Goal: Information Seeking & Learning: Learn about a topic

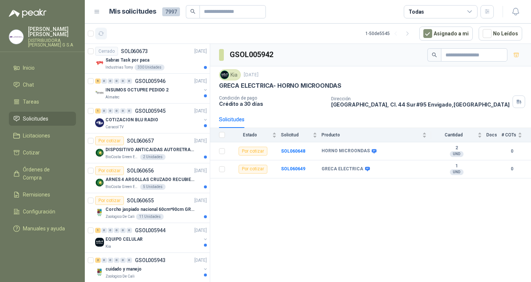
click at [101, 35] on icon "button" at bounding box center [101, 34] width 6 height 6
click at [167, 93] on div "INSUMOS OCTUPRE PEDIDO 2" at bounding box center [152, 90] width 95 height 9
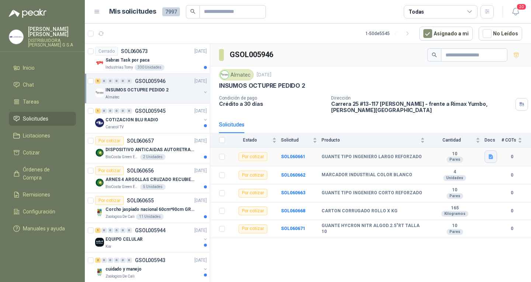
click at [491, 158] on icon "button" at bounding box center [490, 156] width 4 height 5
click at [428, 138] on button "WhatsApp Image [DATE] 11.07.03 AM.jpeg" at bounding box center [442, 141] width 100 height 8
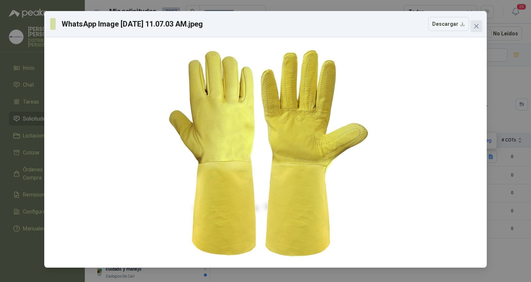
click at [481, 21] on button "Close" at bounding box center [476, 26] width 12 height 12
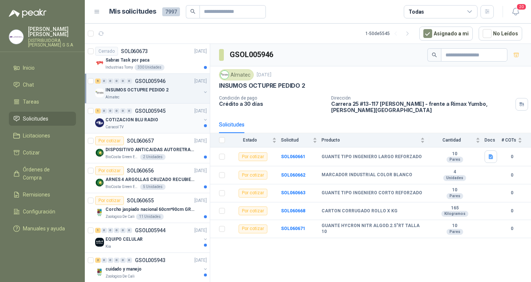
click at [179, 126] on div "Caracol TV" at bounding box center [152, 127] width 95 height 6
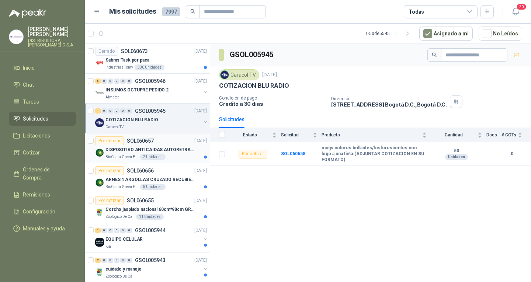
click at [194, 140] on p "[DATE]" at bounding box center [200, 140] width 13 height 7
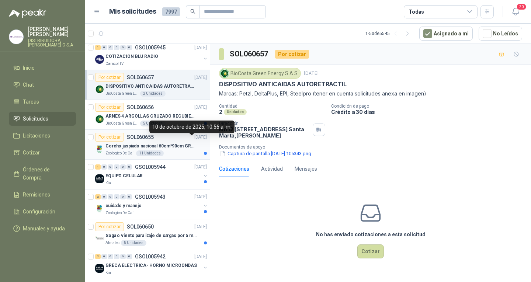
scroll to position [74, 0]
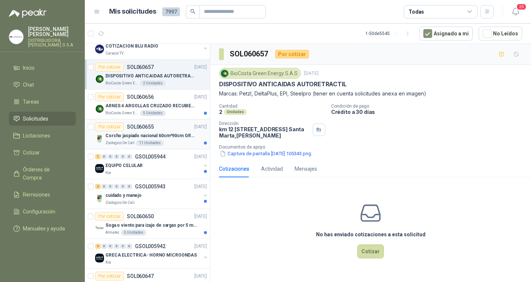
click at [185, 199] on div "cuidado y manejo" at bounding box center [152, 195] width 95 height 9
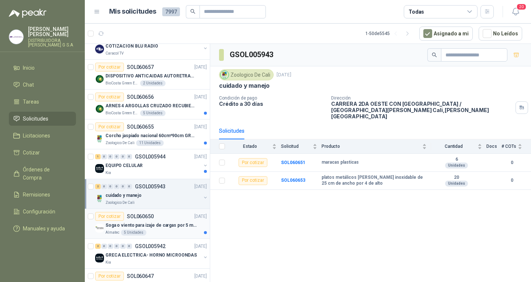
click at [151, 217] on p "SOL060650" at bounding box center [140, 216] width 27 height 5
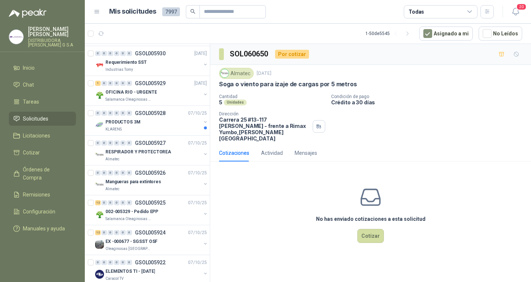
scroll to position [1253, 0]
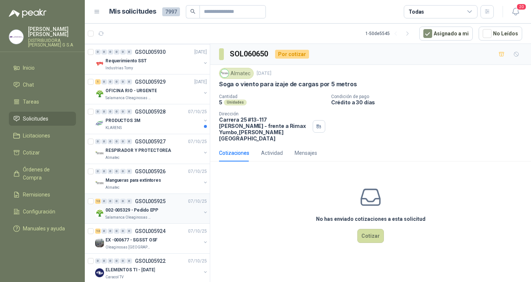
click at [169, 200] on div "12 0 0 0 0 0 GSOL005925 [DATE]" at bounding box center [151, 201] width 113 height 9
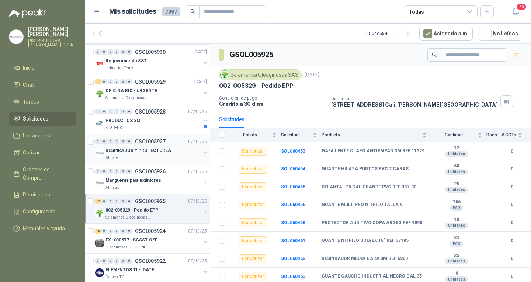
scroll to position [1268, 0]
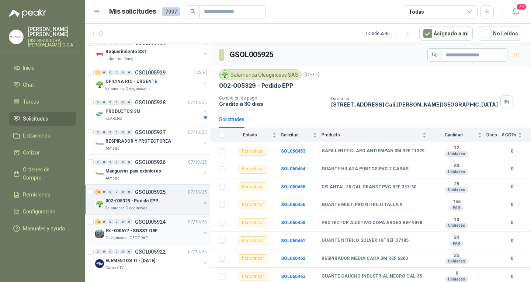
click at [180, 226] on div "EX -000677 - SGSST OSF" at bounding box center [152, 230] width 95 height 9
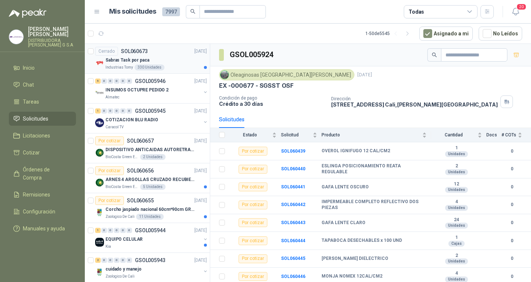
click at [152, 69] on div "330 Unidades" at bounding box center [150, 67] width 30 height 6
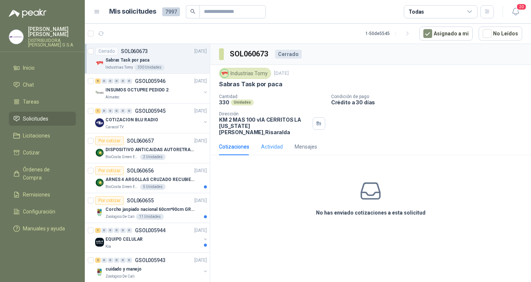
click at [273, 145] on div "Actividad" at bounding box center [272, 146] width 22 height 17
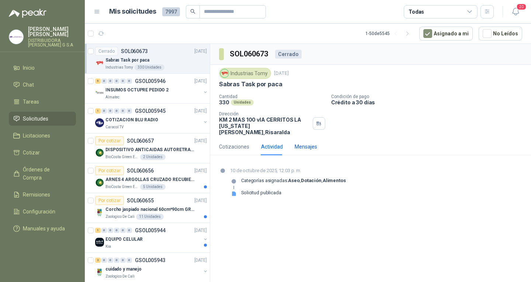
click at [297, 143] on div "Mensajes" at bounding box center [305, 147] width 22 height 8
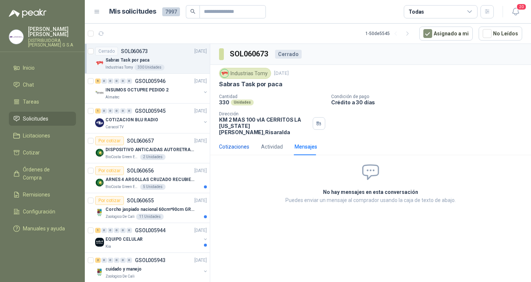
click at [239, 143] on div "Cotizaciones" at bounding box center [234, 147] width 30 height 8
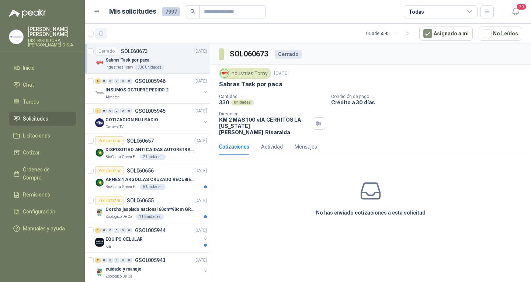
click at [99, 32] on icon "button" at bounding box center [101, 34] width 6 height 6
click at [180, 179] on p "ARNES 4 ARGOLLAS CRUZADO RECUBIERTO PVC" at bounding box center [151, 179] width 92 height 7
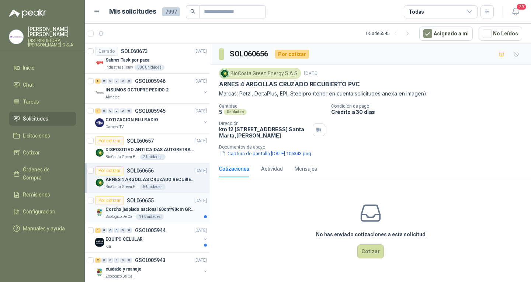
scroll to position [74, 0]
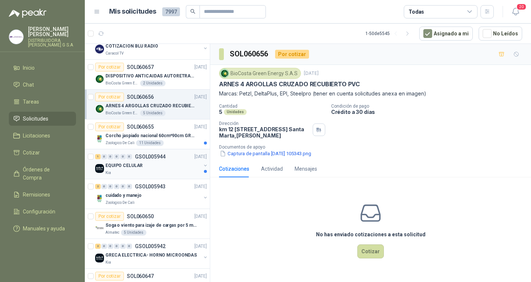
click at [180, 165] on div "EQUIPO CELULAR" at bounding box center [152, 165] width 95 height 9
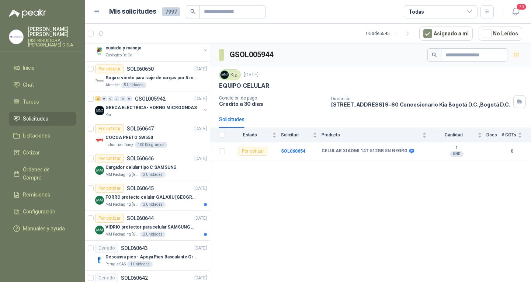
scroll to position [295, 0]
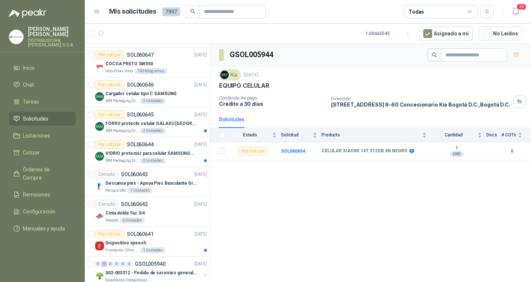
click at [132, 116] on p "SOL060645" at bounding box center [140, 114] width 27 height 5
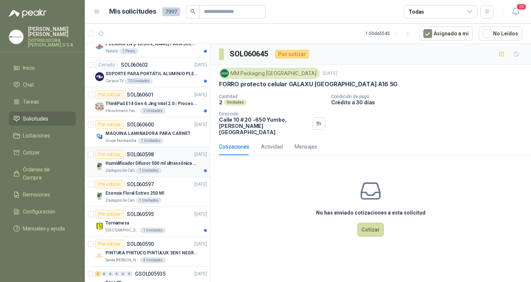
scroll to position [663, 0]
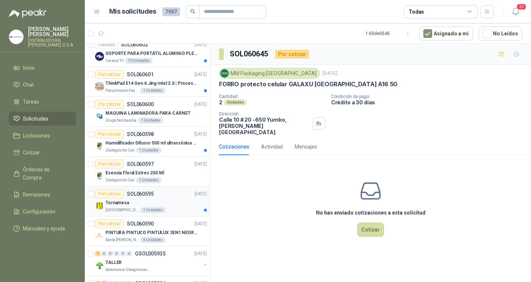
click at [133, 202] on div "Tornamesa" at bounding box center [155, 202] width 101 height 9
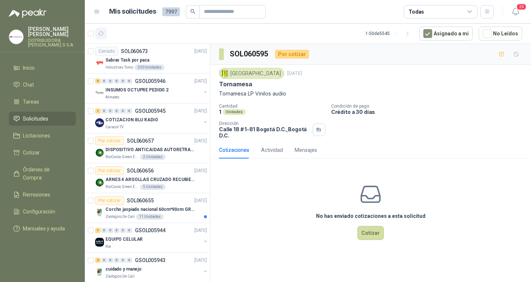
click at [107, 35] on button "button" at bounding box center [101, 34] width 12 height 12
click at [106, 36] on button "button" at bounding box center [101, 34] width 12 height 12
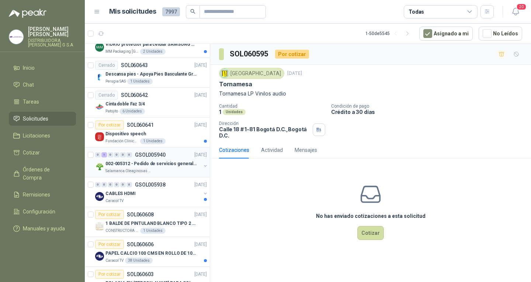
scroll to position [405, 0]
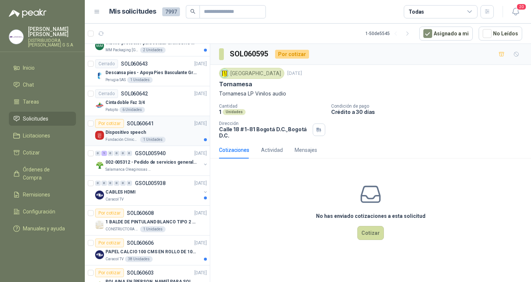
click at [177, 129] on div "Dispositivo speech" at bounding box center [155, 132] width 101 height 9
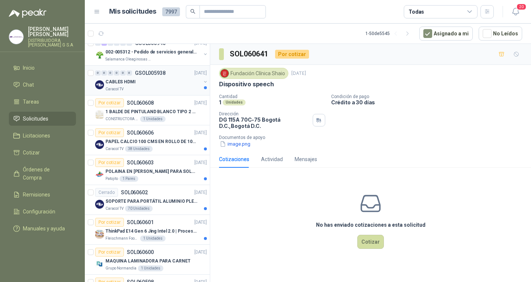
scroll to position [516, 0]
click at [176, 218] on div "Por cotizar SOL060601 [DATE]" at bounding box center [151, 221] width 112 height 9
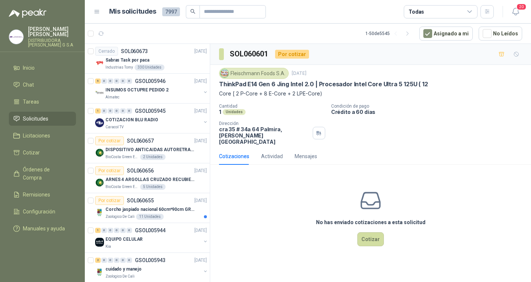
click at [108, 36] on article "1 - 50 de 5545 Asignado a mi No Leídos" at bounding box center [308, 34] width 446 height 20
click at [105, 36] on button "button" at bounding box center [101, 34] width 12 height 12
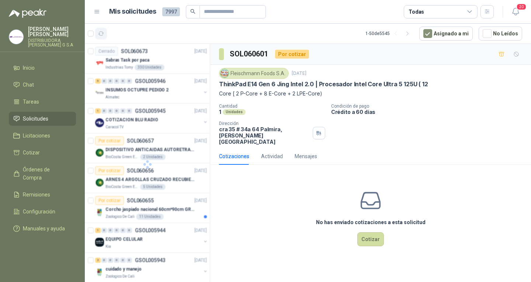
click at [105, 36] on button "button" at bounding box center [101, 34] width 12 height 12
click at [53, 165] on span "Órdenes de Compra" at bounding box center [46, 173] width 46 height 16
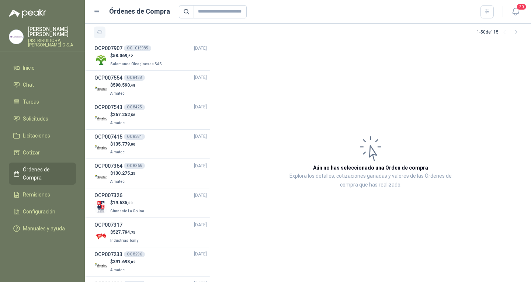
click at [95, 37] on button "button" at bounding box center [100, 33] width 12 height 12
click at [43, 119] on link "Solicitudes" at bounding box center [42, 119] width 67 height 14
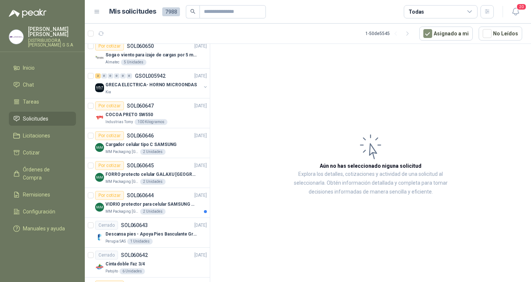
scroll to position [258, 0]
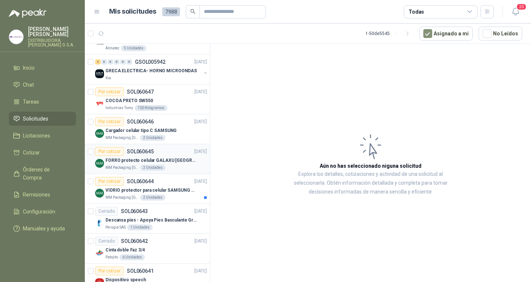
click at [179, 161] on p "FORRO protecto celular GALAXU [GEOGRAPHIC_DATA] A16 5G" at bounding box center [151, 160] width 92 height 7
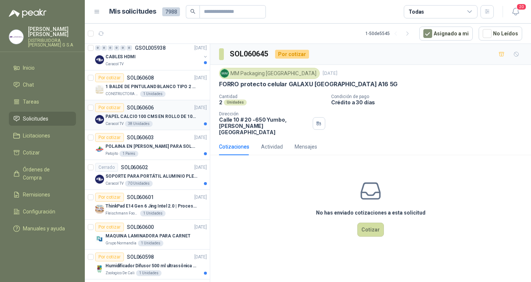
scroll to position [553, 0]
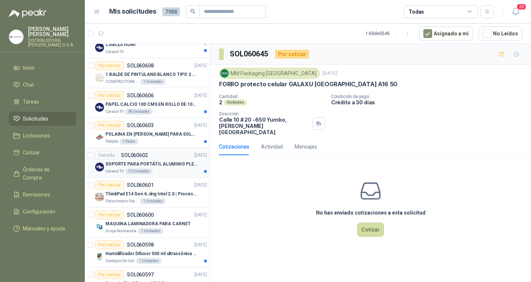
click at [176, 174] on div "Caracol TV 70 Unidades" at bounding box center [155, 171] width 101 height 6
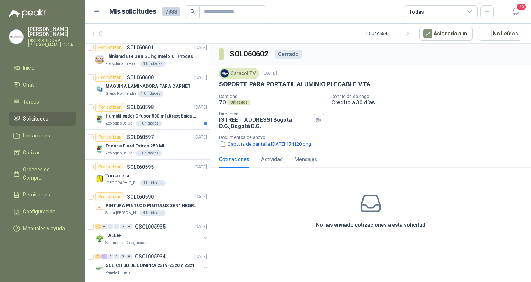
scroll to position [700, 0]
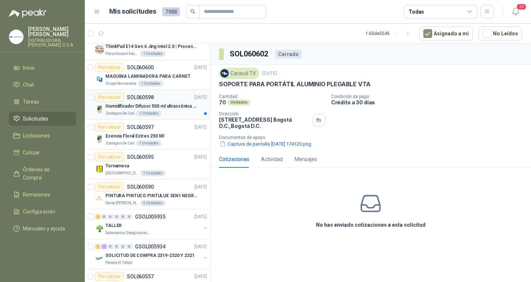
click at [178, 101] on div "Por cotizar SOL060598 [DATE]" at bounding box center [151, 97] width 112 height 9
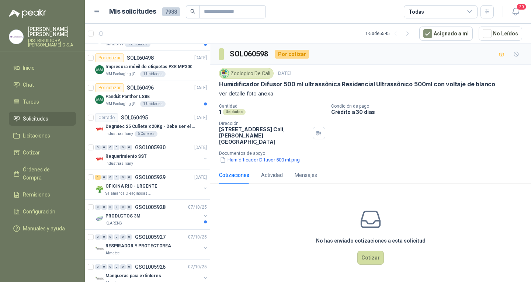
scroll to position [1121, 0]
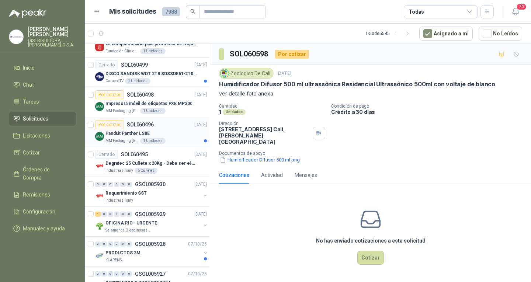
click at [164, 141] on div "MM Packaging [GEOGRAPHIC_DATA] 1 Unidades" at bounding box center [155, 141] width 101 height 6
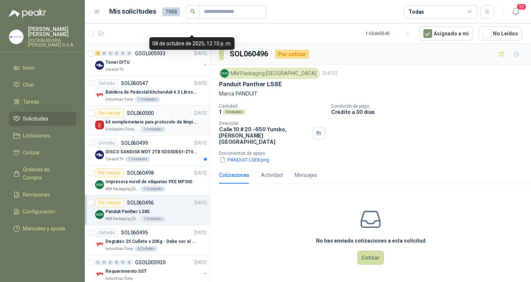
scroll to position [973, 0]
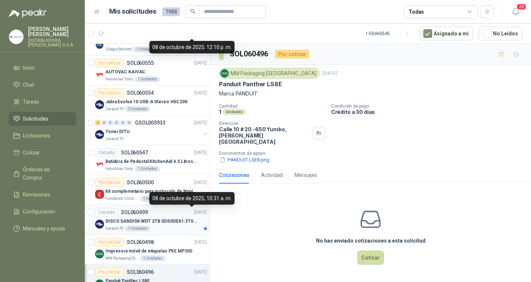
click at [194, 214] on p "[DATE]" at bounding box center [200, 212] width 13 height 7
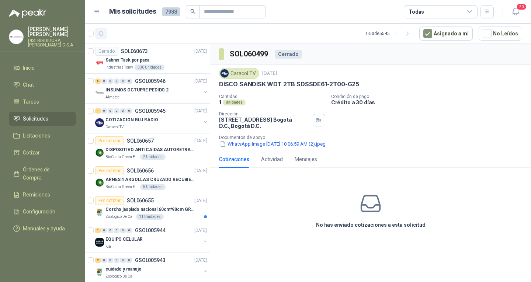
click at [105, 35] on button "button" at bounding box center [101, 34] width 12 height 12
click at [39, 61] on link "Inicio" at bounding box center [42, 68] width 67 height 14
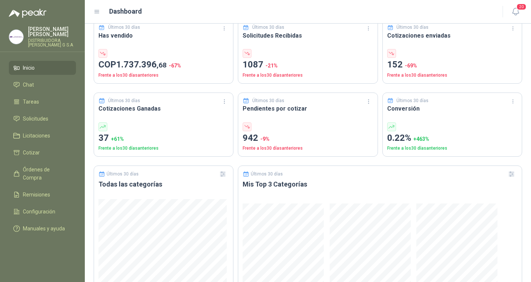
scroll to position [184, 0]
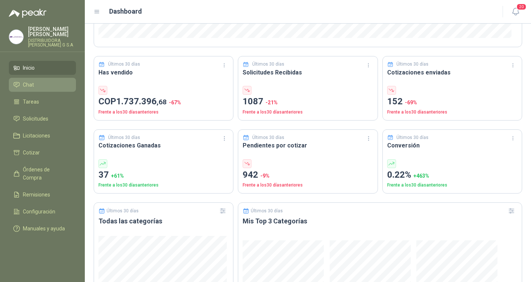
click at [49, 81] on li "Chat" at bounding box center [42, 85] width 58 height 8
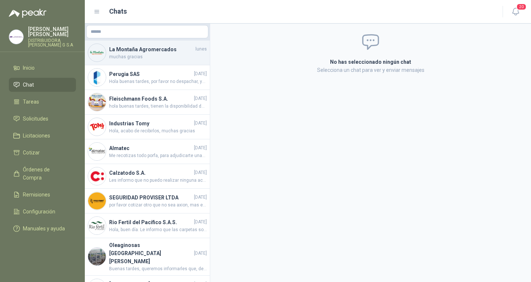
click at [103, 60] on div at bounding box center [97, 52] width 18 height 18
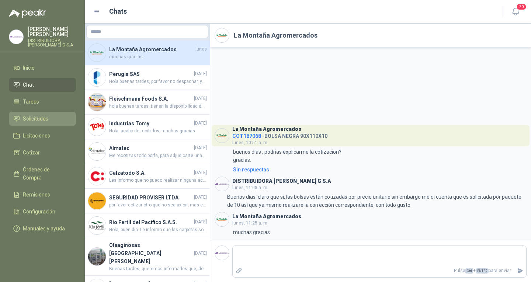
click at [57, 112] on link "Solicitudes" at bounding box center [42, 119] width 67 height 14
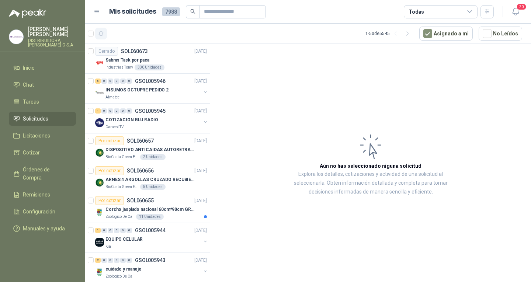
click at [99, 39] on button "button" at bounding box center [101, 34] width 12 height 12
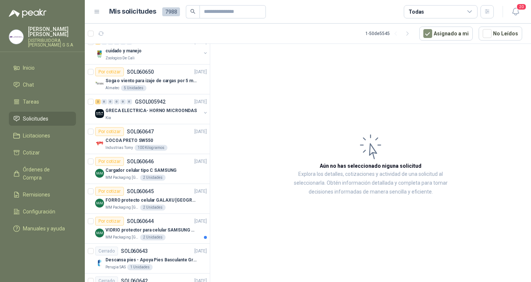
scroll to position [258, 0]
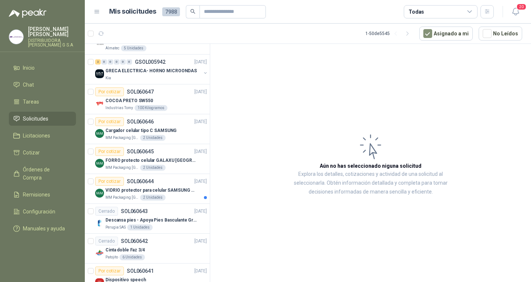
click at [161, 186] on div "VIDRIO protector para celular SAMSUNG GALAXI A16 5G" at bounding box center [155, 190] width 101 height 9
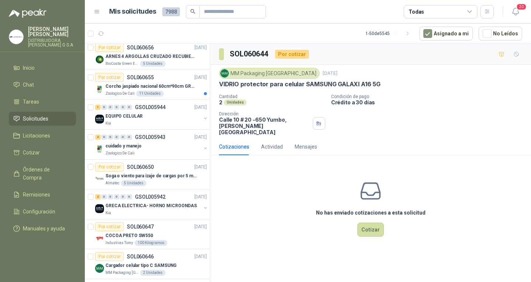
scroll to position [37, 0]
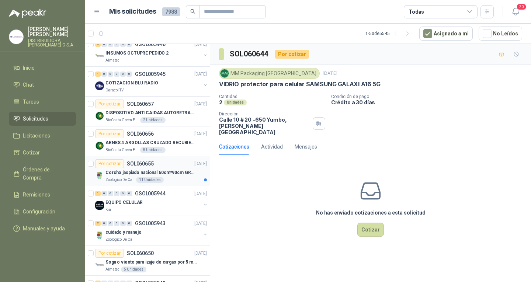
click at [173, 179] on div "Zoologico De Cali 11 Unidades" at bounding box center [155, 180] width 101 height 6
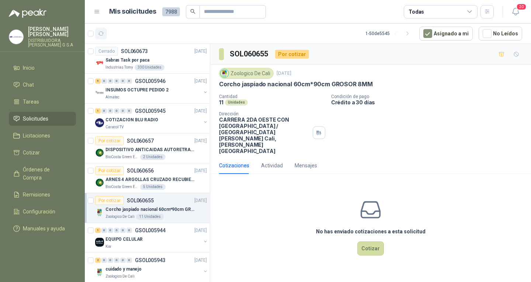
click at [105, 32] on button "button" at bounding box center [101, 34] width 12 height 12
drag, startPoint x: 104, startPoint y: 39, endPoint x: 125, endPoint y: 3, distance: 41.8
click at [104, 39] on button "button" at bounding box center [101, 34] width 12 height 12
click at [107, 34] on button "button" at bounding box center [101, 34] width 12 height 12
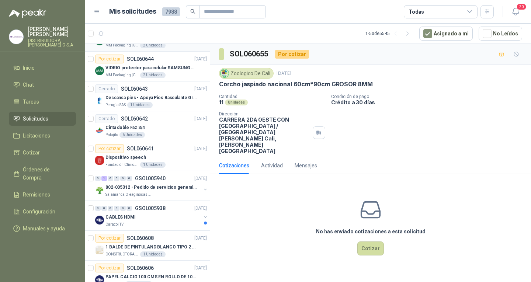
scroll to position [405, 0]
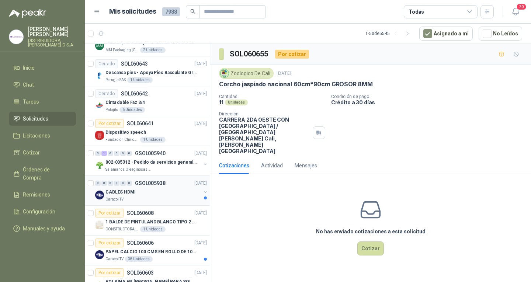
click at [177, 182] on div "0 0 0 0 0 0 GSOL005938 [DATE]" at bounding box center [151, 183] width 113 height 9
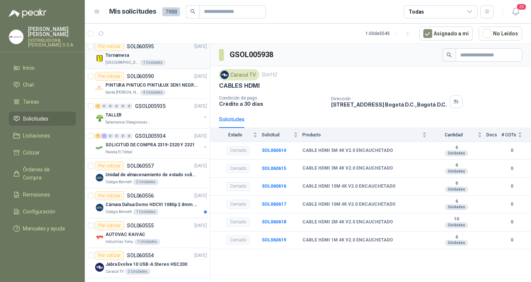
scroll to position [885, 0]
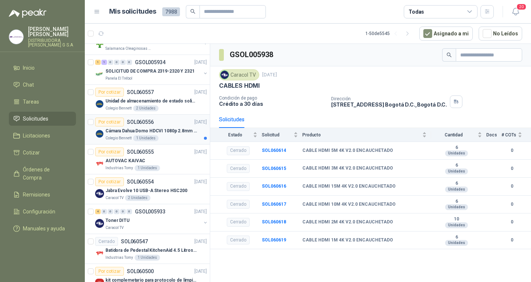
click at [182, 132] on p "Cámara Dahua Domo HDCVI 1080p 2.8mm IP67 Led IR 30m mts nocturnos" at bounding box center [151, 131] width 92 height 7
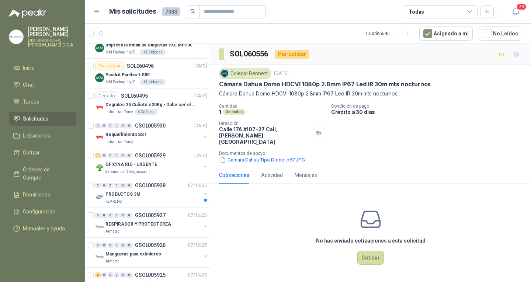
scroll to position [1216, 0]
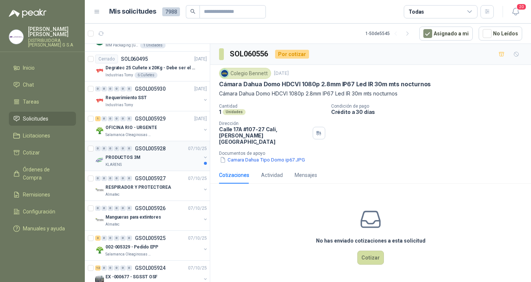
click at [179, 151] on div "0 0 0 0 0 0 GSOL005928 [DATE]" at bounding box center [151, 148] width 113 height 9
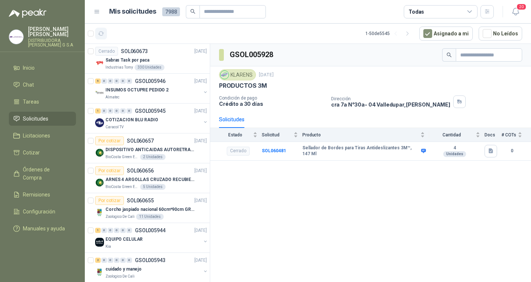
click at [101, 35] on icon "button" at bounding box center [101, 34] width 6 height 4
click at [106, 35] on button "button" at bounding box center [101, 34] width 12 height 12
click at [100, 33] on icon "button" at bounding box center [101, 34] width 6 height 6
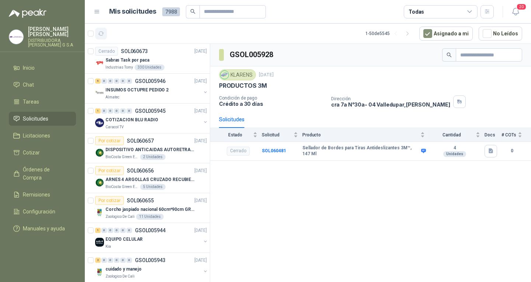
click at [102, 39] on button "button" at bounding box center [101, 34] width 12 height 12
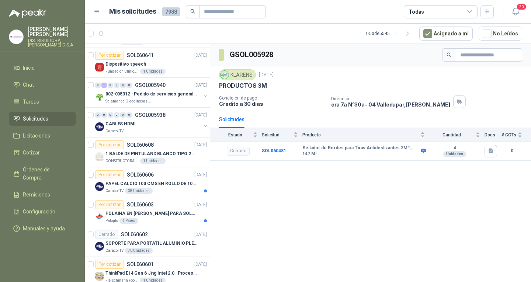
scroll to position [516, 0]
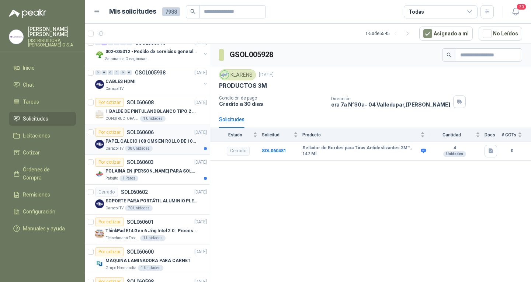
click at [166, 139] on p "PAPEL CALCIO 100 CMS EN ROLLO DE 100 GR" at bounding box center [151, 141] width 92 height 7
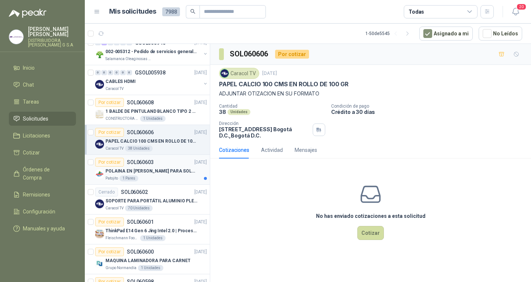
click at [178, 169] on p "POLAINA EN [PERSON_NAME] PARA SOLDADOR / ADJUNTAR FICHA TECNICA" at bounding box center [151, 171] width 92 height 7
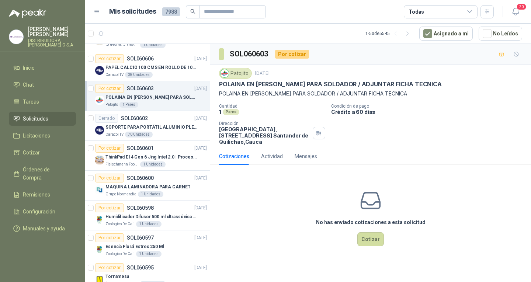
scroll to position [663, 0]
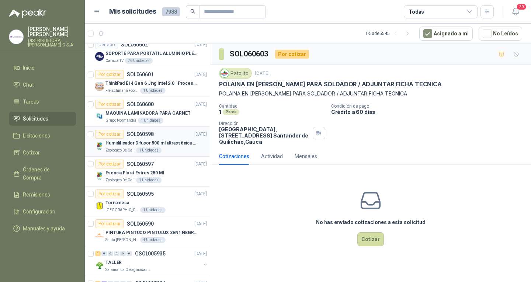
click at [170, 144] on p "Humidificador Difusor 500 ml ultrassônica Residencial Ultrassônico 500ml con vo…" at bounding box center [151, 143] width 92 height 7
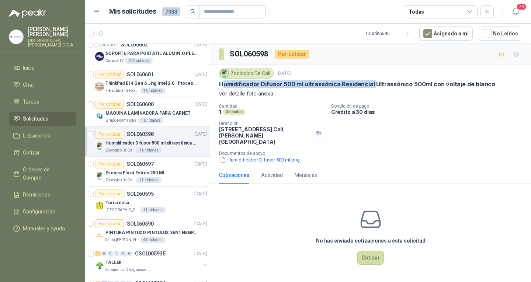
drag, startPoint x: 221, startPoint y: 85, endPoint x: 321, endPoint y: 117, distance: 105.4
click at [374, 88] on p "Humidificador Difusor 500 ml ultrassônica Residencial Ultrassônico 500ml con vo…" at bounding box center [357, 84] width 276 height 8
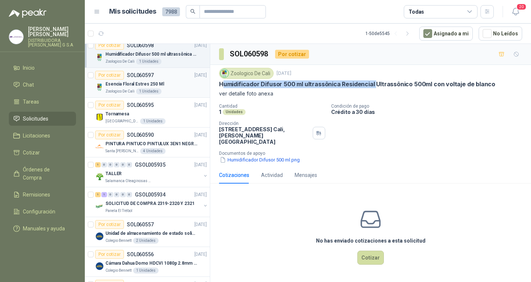
scroll to position [774, 0]
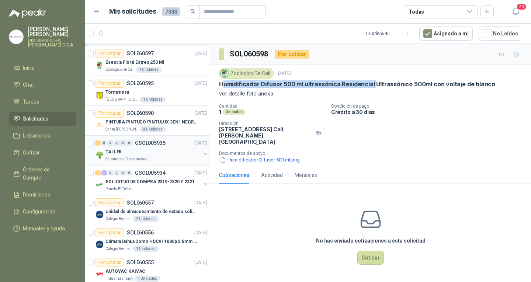
click at [143, 158] on p "Salamanca Oleaginosas SAS" at bounding box center [128, 159] width 46 height 6
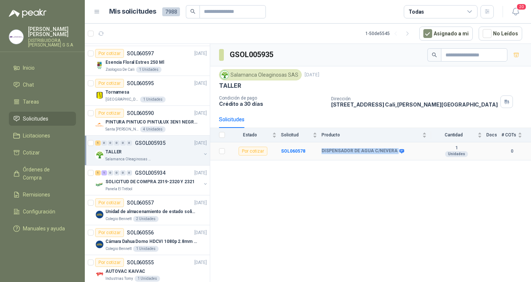
drag, startPoint x: 321, startPoint y: 150, endPoint x: 393, endPoint y: 152, distance: 71.5
click at [393, 152] on div "DISPENSADOR DE AGUA C/NEVERA" at bounding box center [361, 151] width 81 height 6
copy div "DISPENSADOR DE AGUA C/NEVERA"
click at [102, 29] on button "button" at bounding box center [101, 34] width 12 height 12
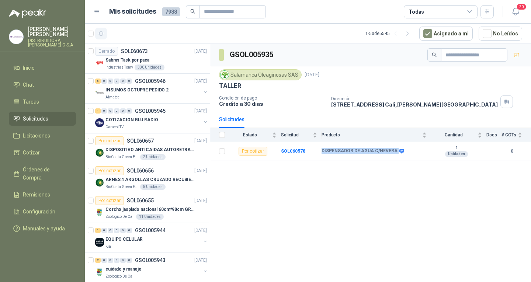
click at [98, 32] on icon "button" at bounding box center [101, 34] width 6 height 6
